Goal: Navigation & Orientation: Find specific page/section

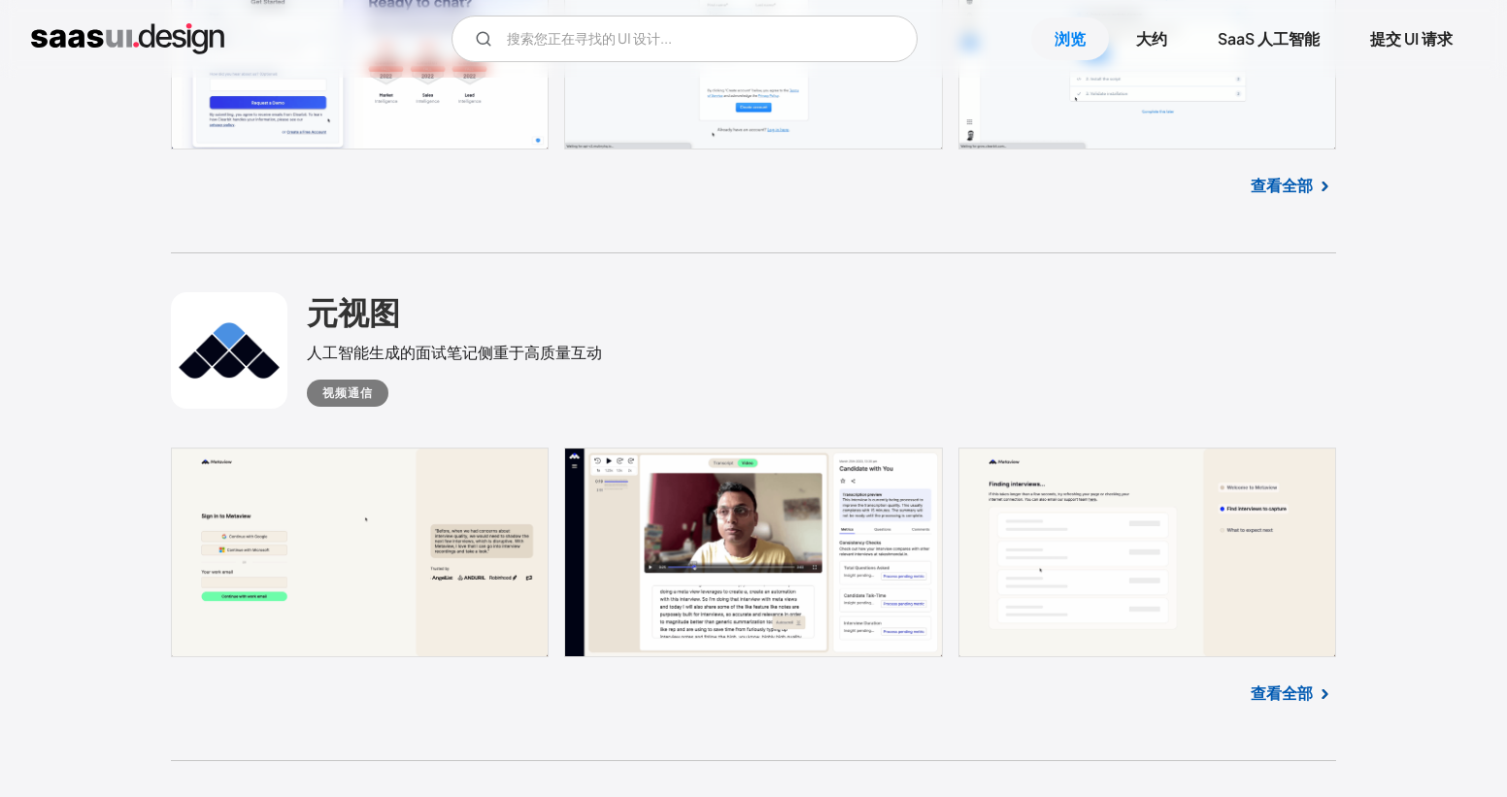
scroll to position [842, 0]
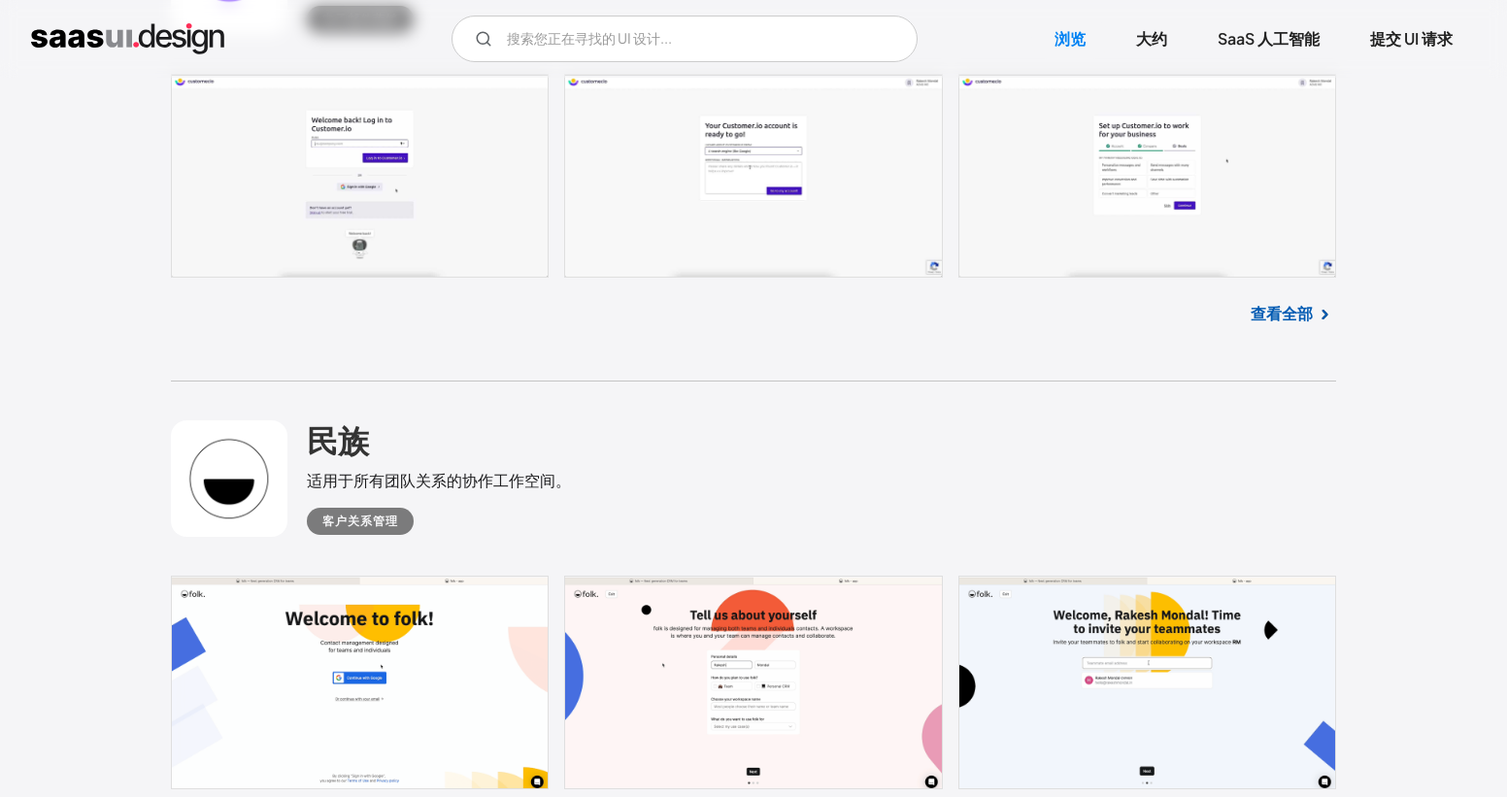
scroll to position [5867, 0]
click at [1407, 41] on link "提交 UI 请求" at bounding box center [1411, 38] width 129 height 43
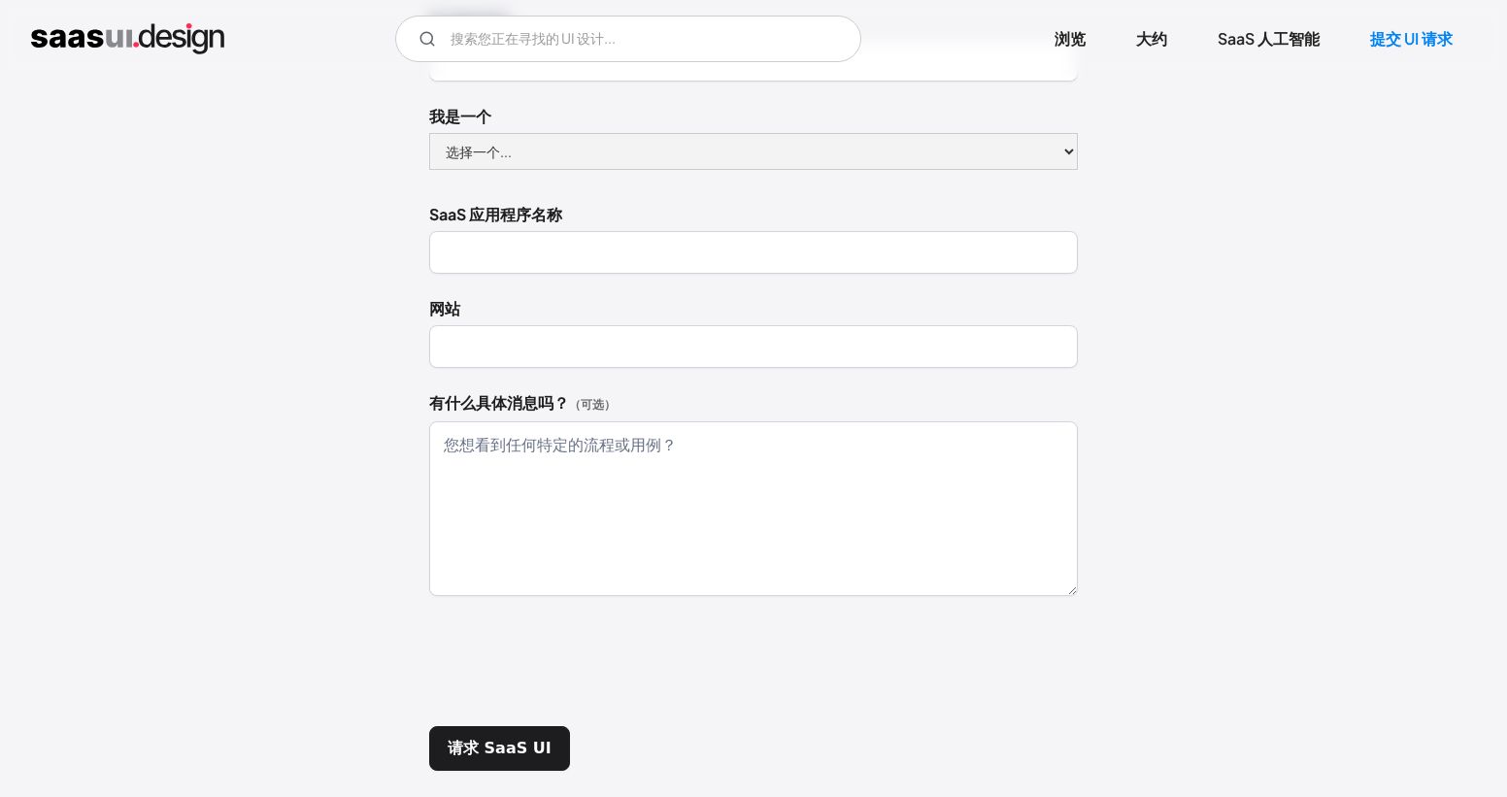
scroll to position [239, 0]
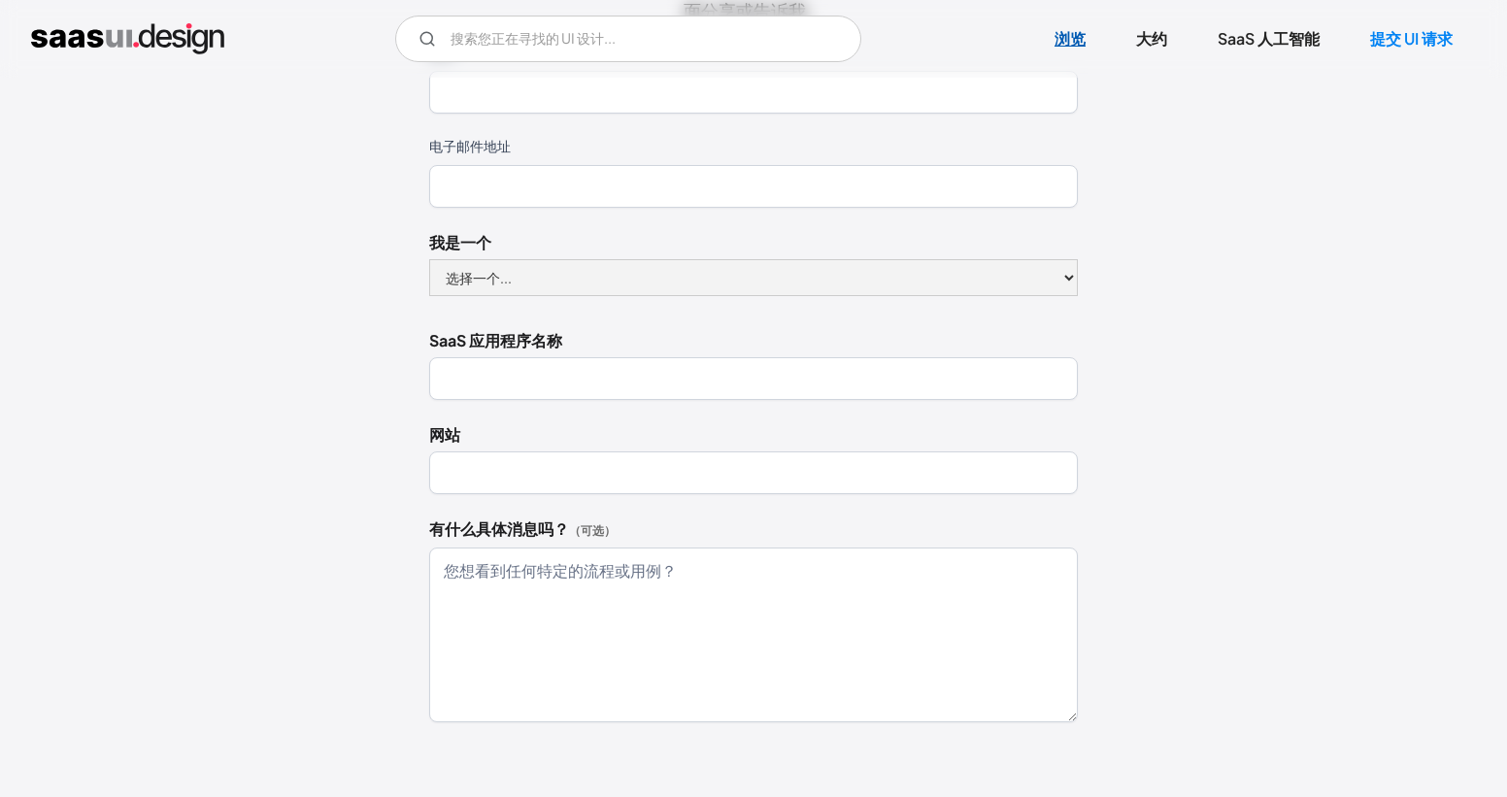
click at [1069, 47] on link "浏览" at bounding box center [1070, 38] width 78 height 43
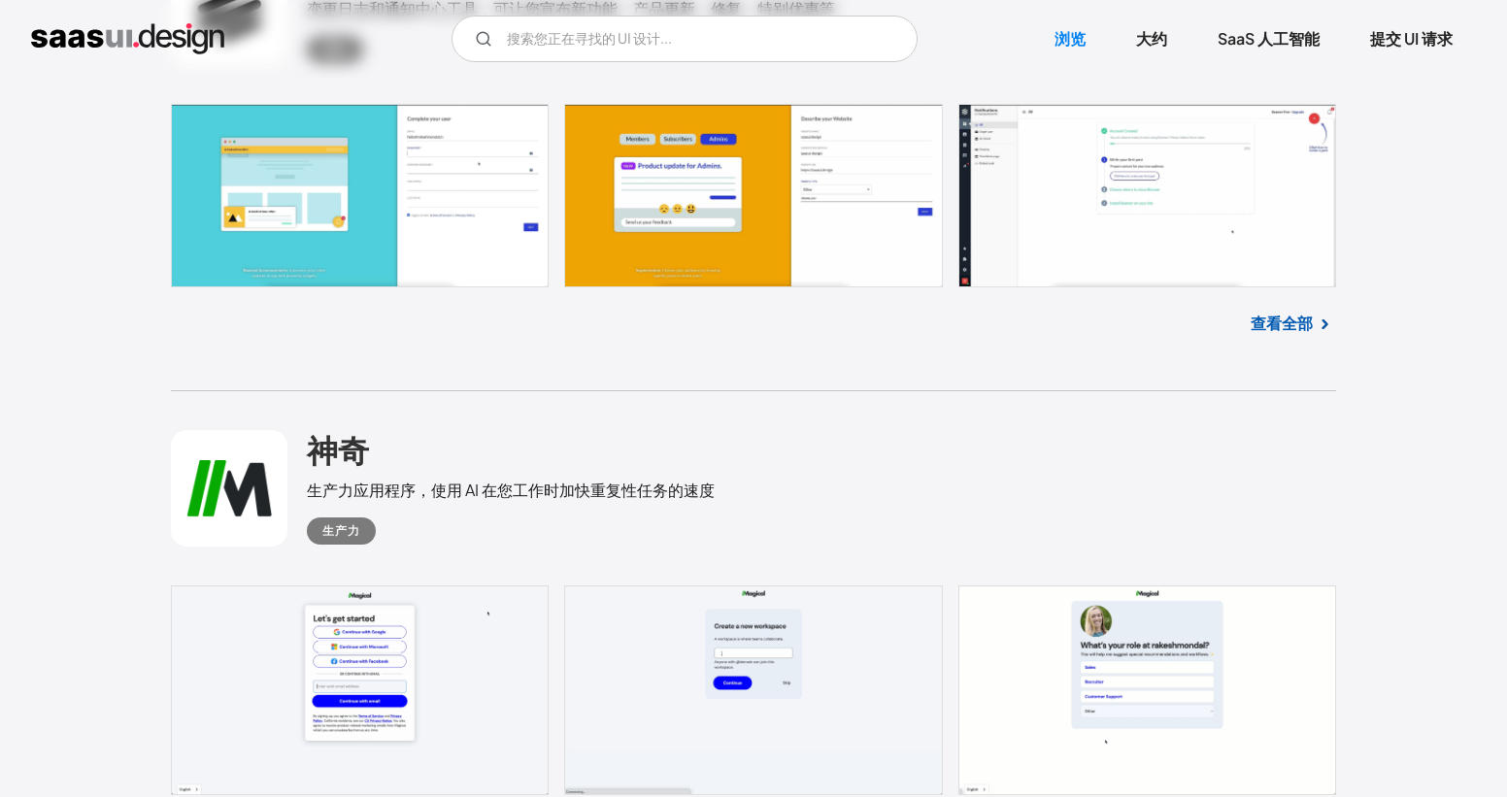
scroll to position [2252, 0]
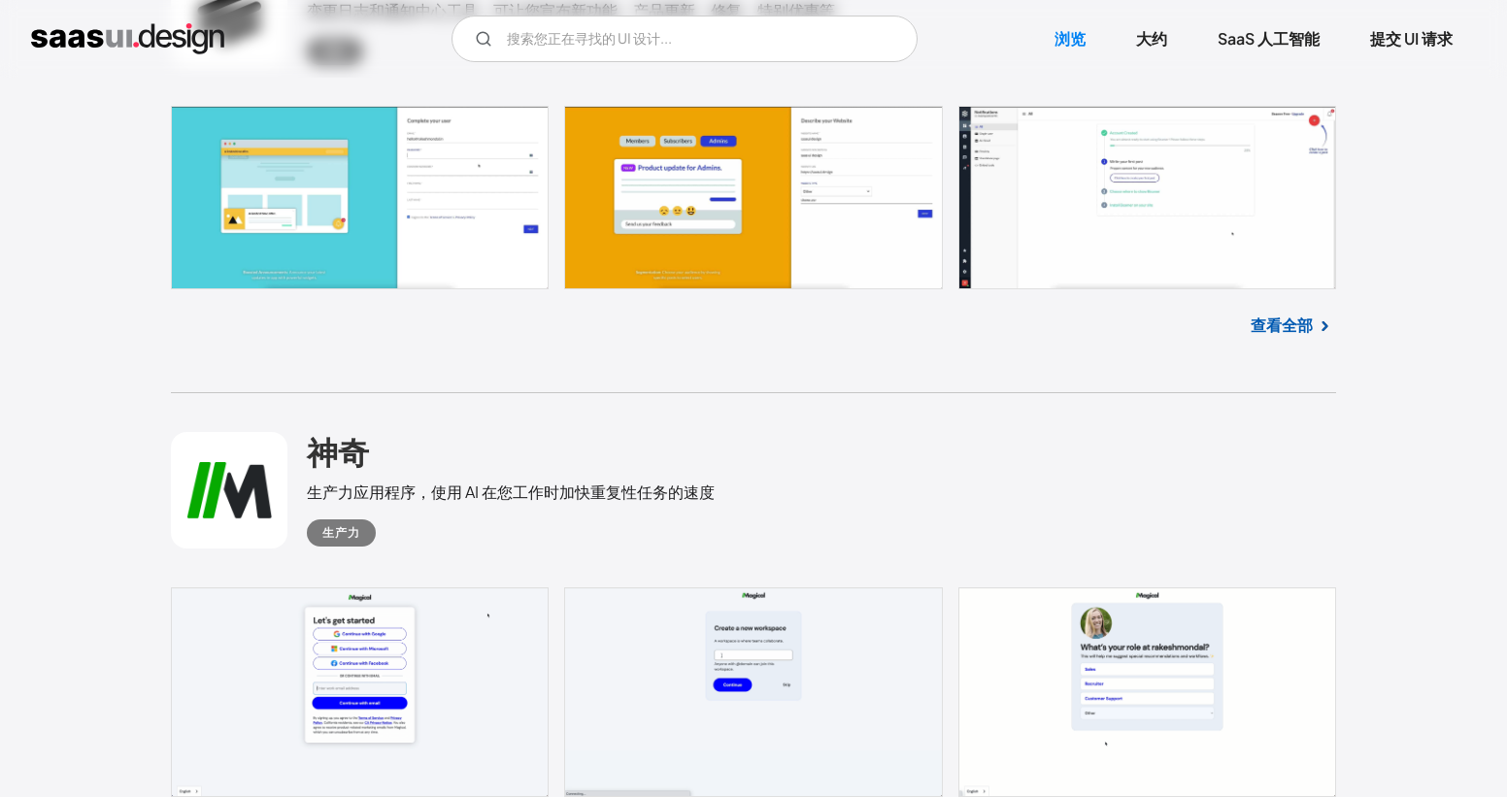
click at [247, 523] on link at bounding box center [229, 490] width 117 height 117
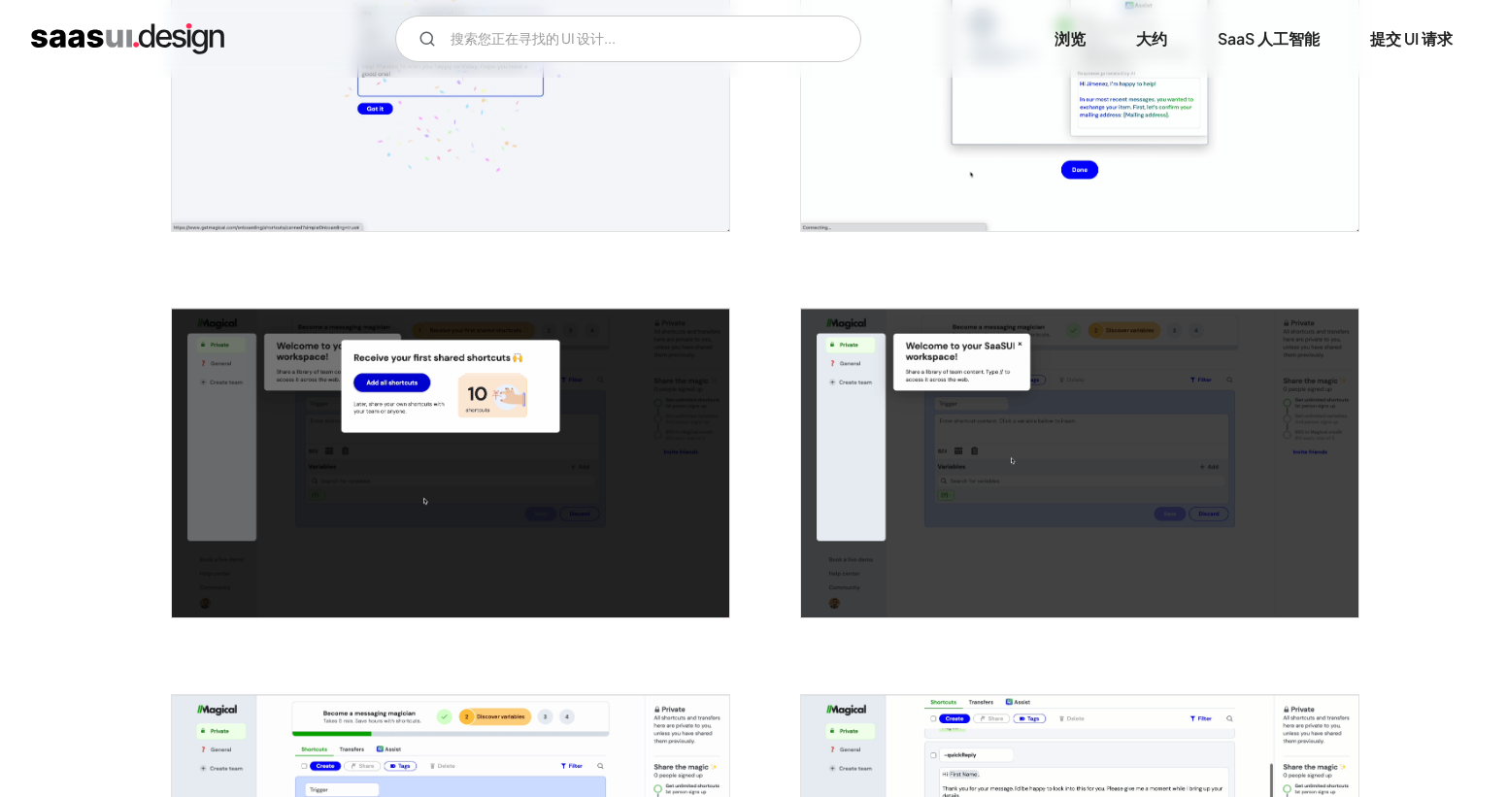
scroll to position [1750, 0]
